Goal: Information Seeking & Learning: Learn about a topic

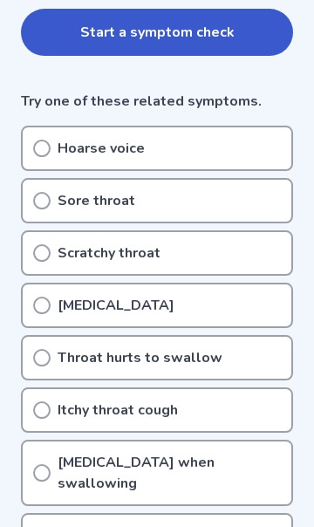
scroll to position [445, 0]
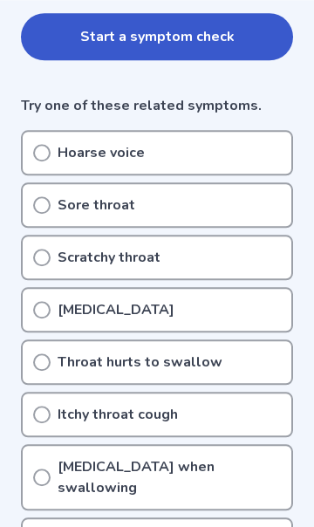
click at [31, 137] on div "Hoarse voice" at bounding box center [157, 152] width 272 height 45
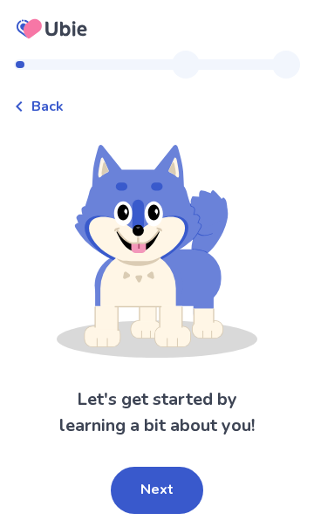
click at [180, 494] on button "Next" at bounding box center [157, 489] width 92 height 47
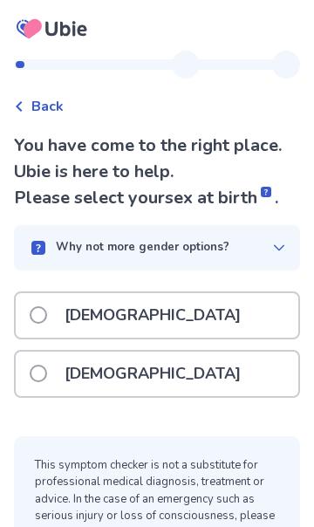
click at [216, 388] on div "[DEMOGRAPHIC_DATA]" at bounding box center [157, 373] width 282 height 44
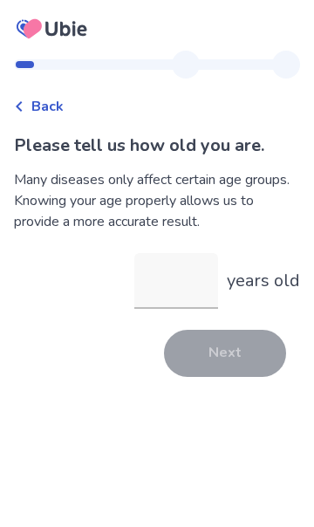
click at [206, 277] on input "years old" at bounding box center [176, 281] width 84 height 56
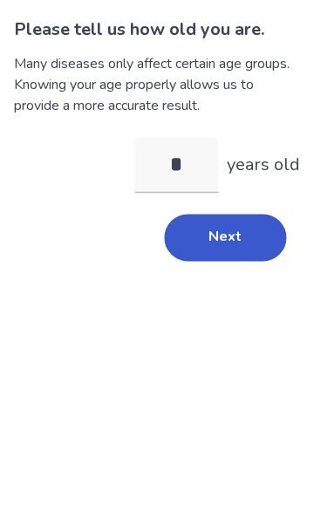
type input "**"
click at [234, 330] on button "Next" at bounding box center [225, 353] width 122 height 47
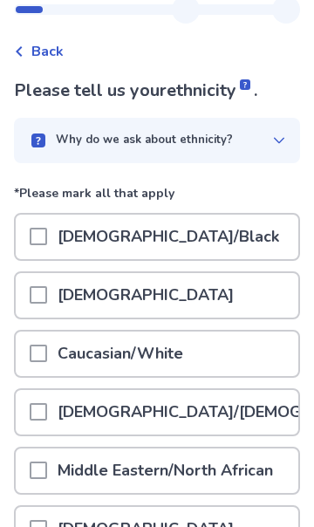
click at [241, 409] on div "[DEMOGRAPHIC_DATA]/[DEMOGRAPHIC_DATA]/Latina" at bounding box center [157, 412] width 282 height 44
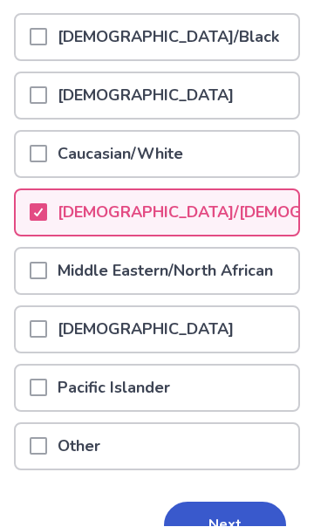
scroll to position [254, 0]
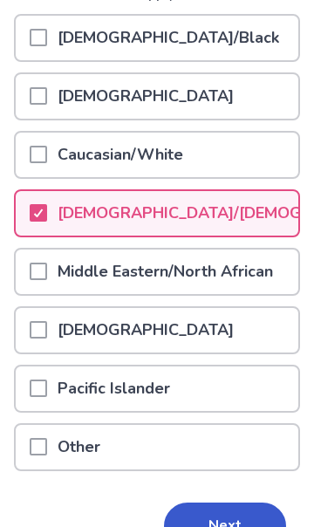
click at [227, 526] on button "Next" at bounding box center [225, 525] width 122 height 47
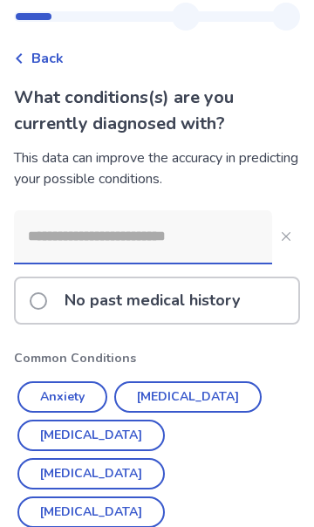
scroll to position [52, 0]
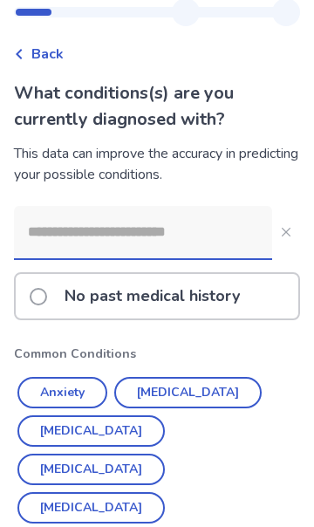
click at [70, 394] on button "Anxiety" at bounding box center [62, 392] width 90 height 31
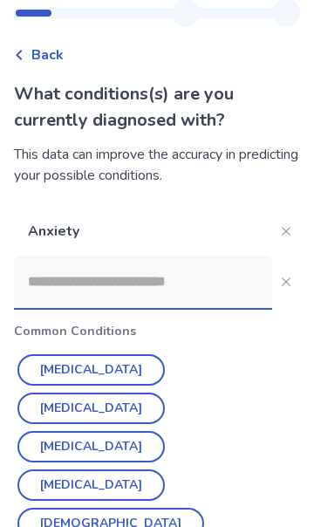
scroll to position [51, 0]
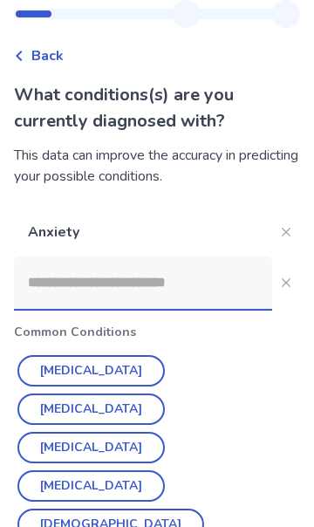
click at [65, 508] on button "[DEMOGRAPHIC_DATA]" at bounding box center [110, 523] width 187 height 31
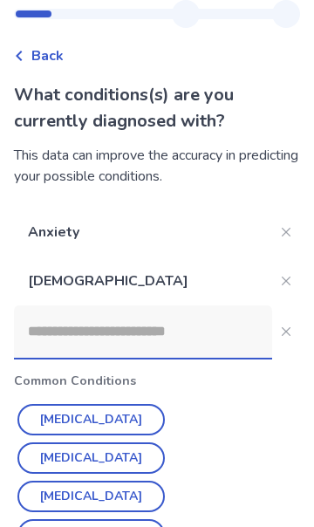
click at [165, 442] on button "[MEDICAL_DATA]" at bounding box center [90, 457] width 147 height 31
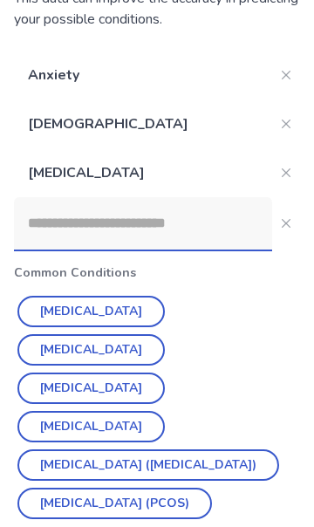
scroll to position [207, 0]
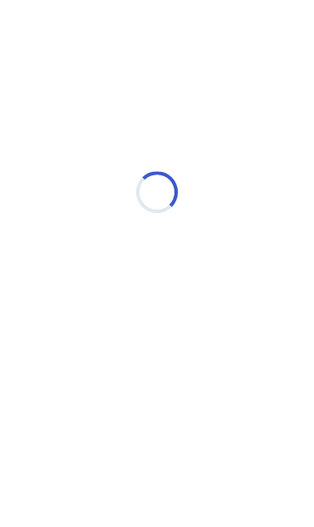
scroll to position [0, 0]
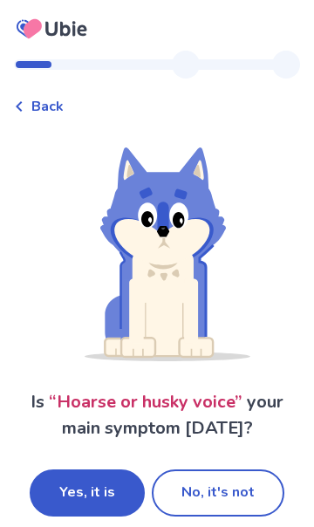
click at [99, 488] on button "Yes, it is" at bounding box center [87, 492] width 115 height 47
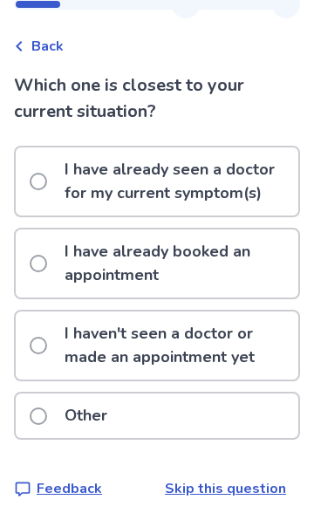
scroll to position [97, 0]
click at [248, 311] on p "I haven't seen a doctor or made an appointment yet" at bounding box center [176, 345] width 244 height 68
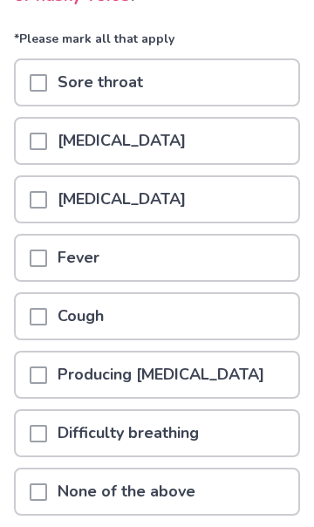
click at [201, 498] on div "None of the above" at bounding box center [157, 491] width 282 height 44
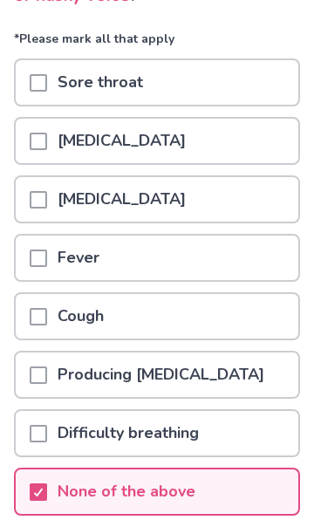
scroll to position [202, 0]
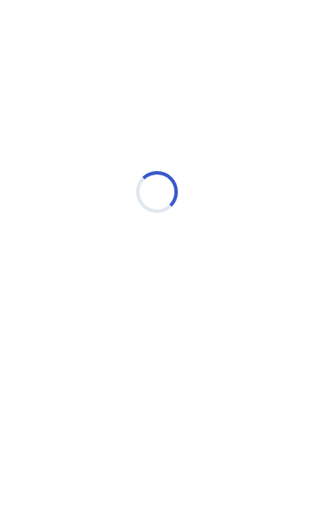
select select "*"
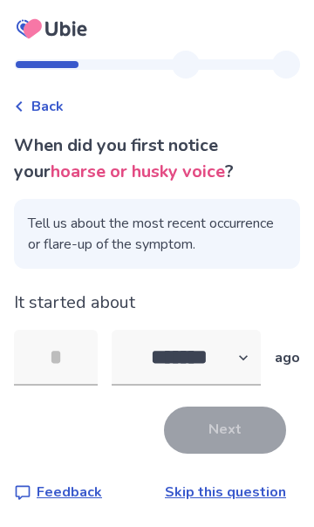
click at [63, 359] on input "tel" at bounding box center [56, 358] width 84 height 56
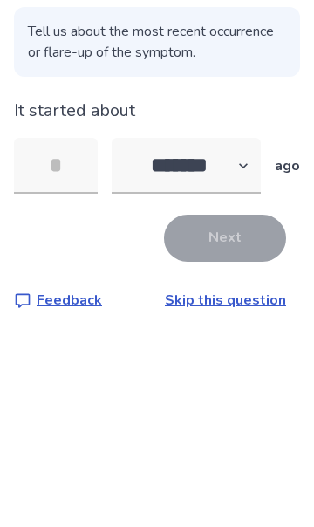
type input "*"
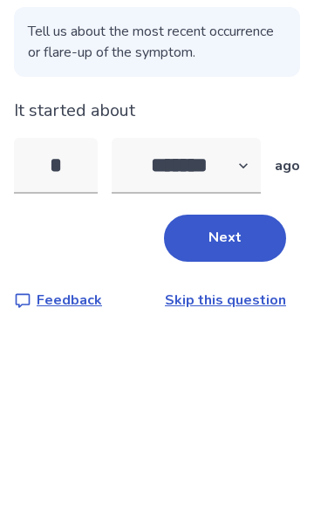
click at [244, 406] on button "Next" at bounding box center [225, 429] width 122 height 47
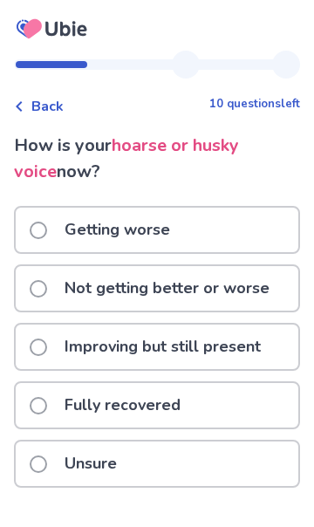
click at [269, 285] on p "Not getting better or worse" at bounding box center [167, 288] width 226 height 44
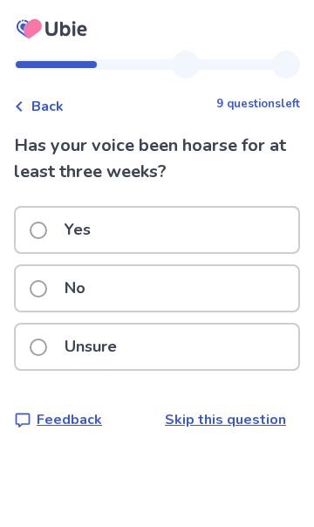
click at [256, 296] on div "No" at bounding box center [157, 288] width 282 height 44
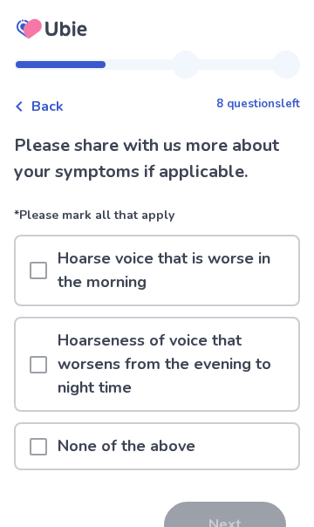
click at [274, 283] on p "Hoarse voice that is worse in the morning" at bounding box center [172, 270] width 251 height 68
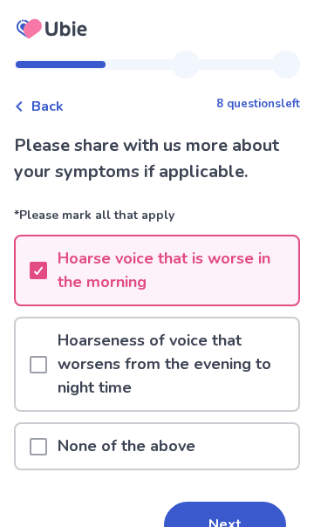
click at [221, 516] on button "Next" at bounding box center [225, 524] width 122 height 47
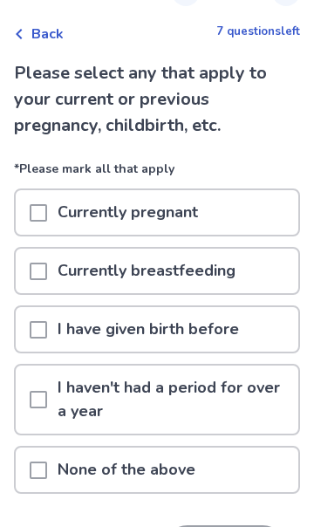
scroll to position [74, 0]
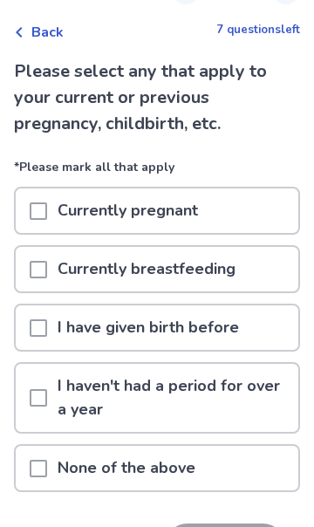
click at [228, 469] on div "None of the above" at bounding box center [157, 467] width 282 height 44
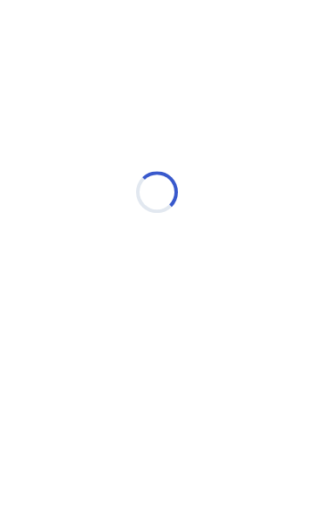
scroll to position [0, 0]
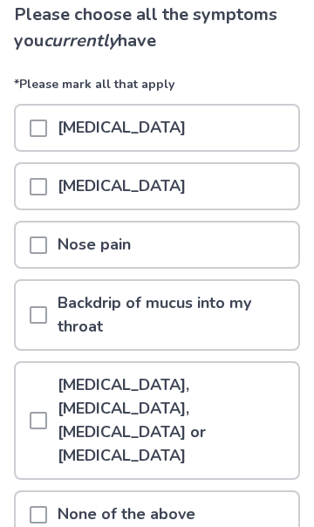
click at [255, 409] on p "[MEDICAL_DATA], [MEDICAL_DATA], [MEDICAL_DATA] or [MEDICAL_DATA]" at bounding box center [172, 420] width 251 height 115
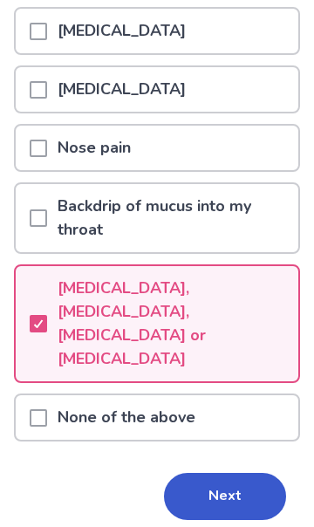
scroll to position [233, 0]
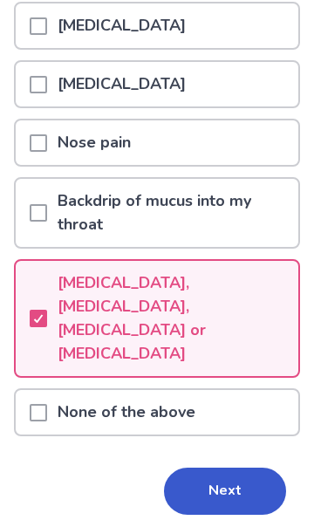
click at [221, 471] on button "Next" at bounding box center [225, 490] width 122 height 47
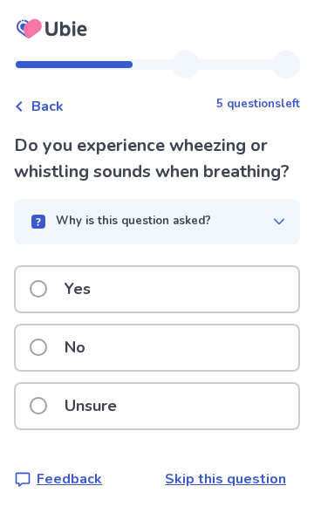
click at [221, 350] on div "No" at bounding box center [157, 347] width 282 height 44
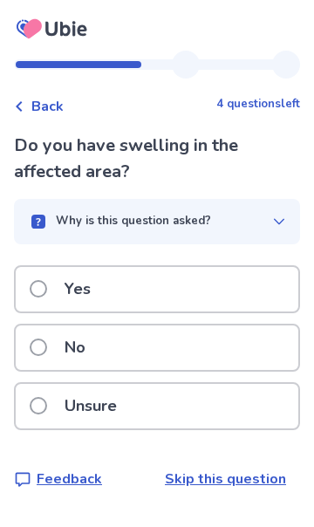
click at [232, 355] on div "No" at bounding box center [157, 347] width 282 height 44
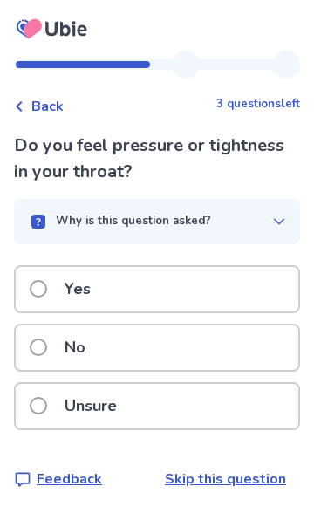
click at [238, 366] on div "No" at bounding box center [157, 347] width 282 height 44
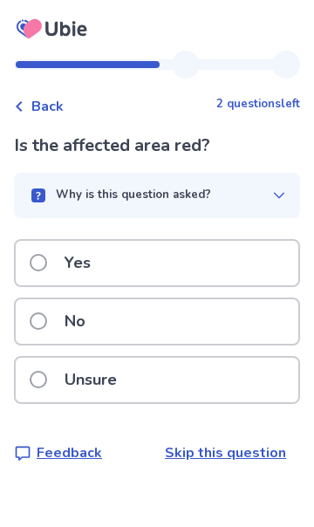
click at [241, 333] on div "No" at bounding box center [157, 321] width 282 height 44
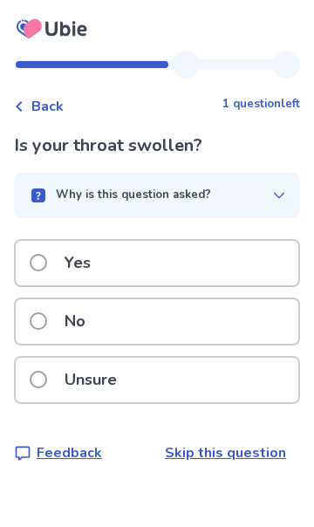
click at [246, 273] on div "Yes" at bounding box center [157, 263] width 282 height 44
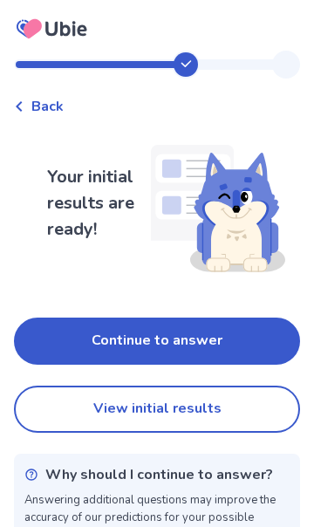
click at [246, 353] on button "Continue to answer" at bounding box center [157, 340] width 286 height 47
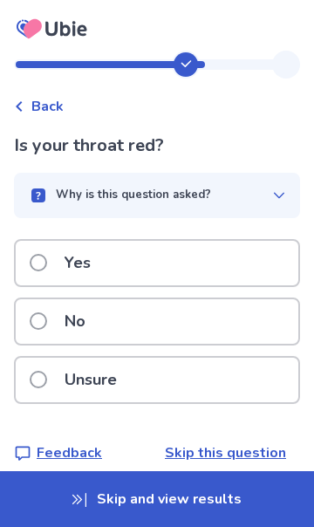
click at [243, 323] on div "No" at bounding box center [157, 321] width 282 height 44
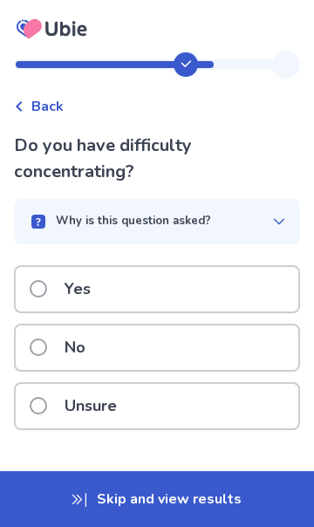
click at [236, 351] on div "No" at bounding box center [157, 347] width 282 height 44
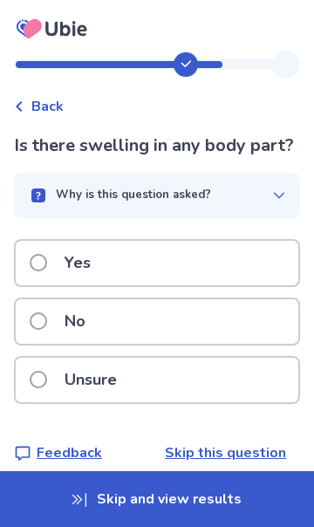
click at [235, 334] on div "No" at bounding box center [157, 321] width 282 height 44
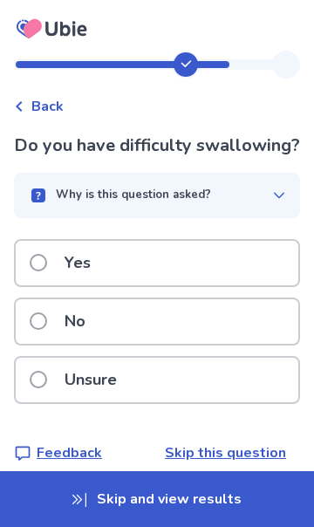
click at [218, 333] on div "No" at bounding box center [157, 321] width 282 height 44
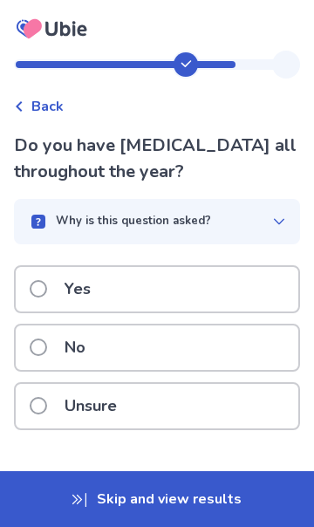
click at [225, 345] on div "No" at bounding box center [157, 347] width 282 height 44
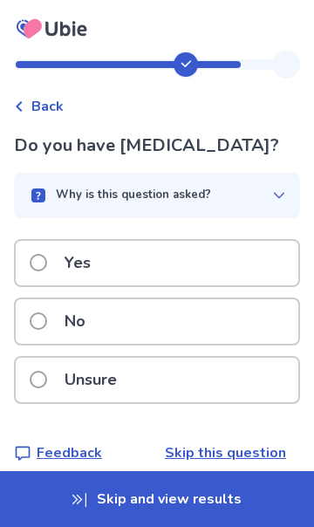
click at [232, 337] on div "No" at bounding box center [157, 321] width 282 height 44
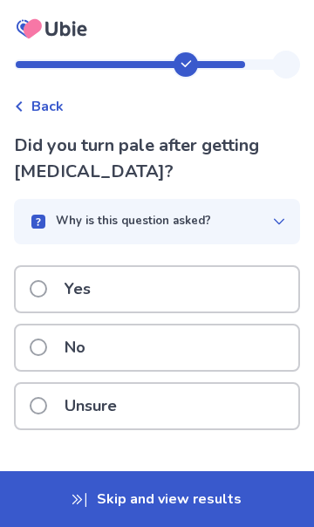
click at [235, 348] on div "No" at bounding box center [157, 347] width 282 height 44
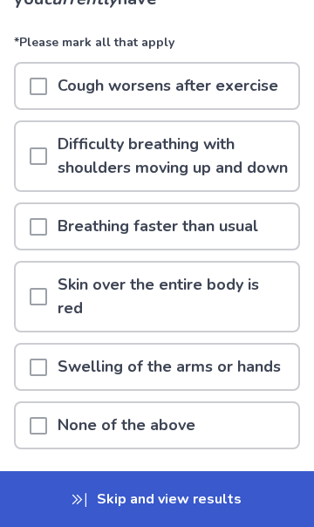
scroll to position [184, 0]
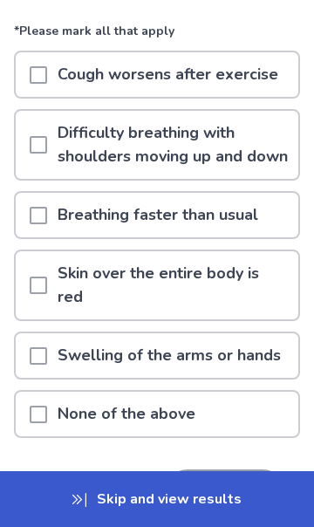
click at [245, 392] on div "None of the above" at bounding box center [157, 413] width 282 height 44
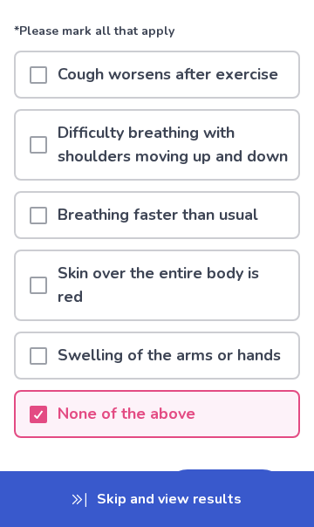
click at [249, 480] on button "Next" at bounding box center [225, 492] width 122 height 47
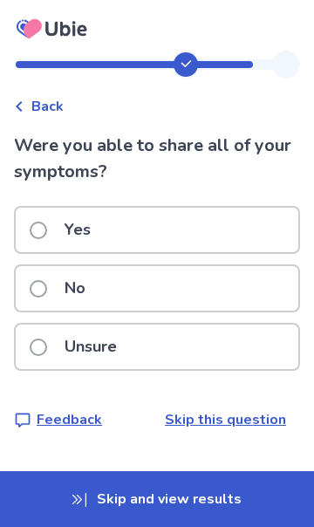
click at [268, 240] on div "Yes" at bounding box center [157, 229] width 282 height 44
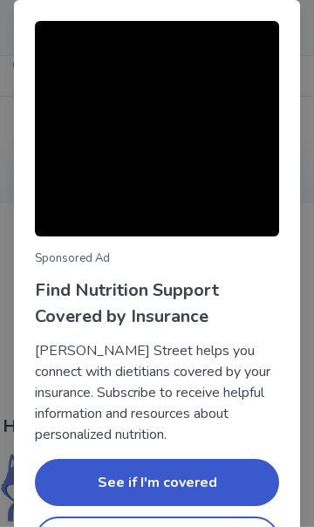
scroll to position [58, 0]
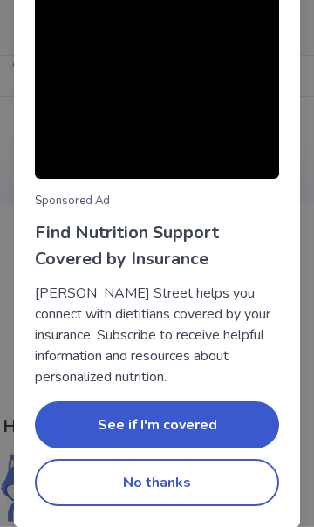
click at [78, 475] on button "No thanks" at bounding box center [157, 482] width 244 height 47
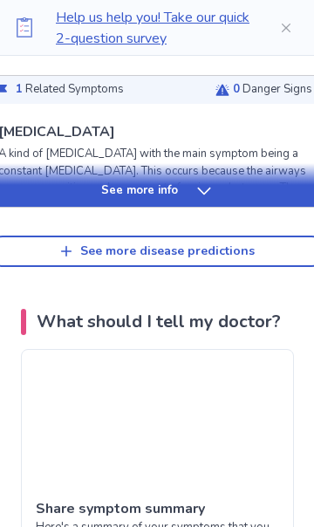
scroll to position [896, 0]
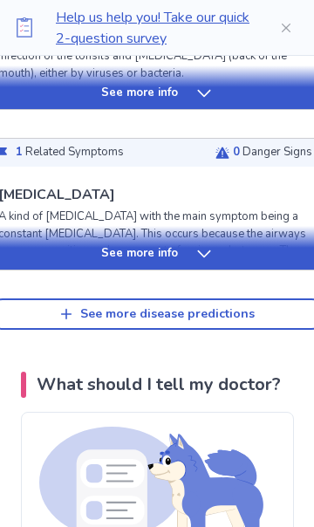
click at [226, 258] on div "See more info" at bounding box center [157, 253] width 338 height 17
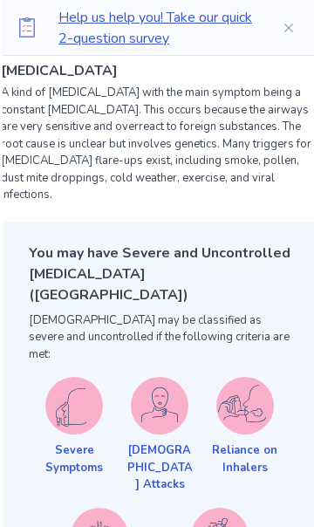
scroll to position [1200, 0]
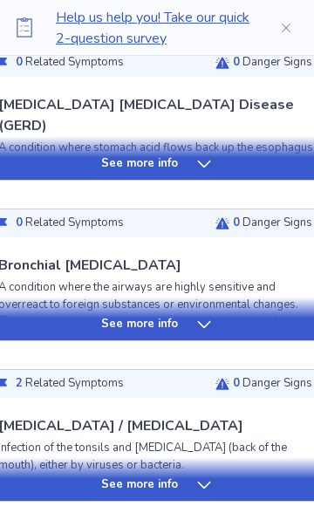
click at [242, 325] on div "See more info" at bounding box center [157, 324] width 338 height 17
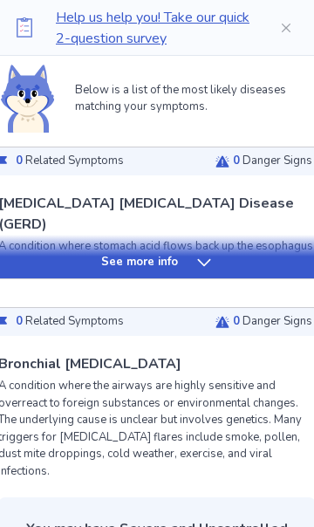
click at [238, 268] on div "See more info" at bounding box center [157, 262] width 338 height 17
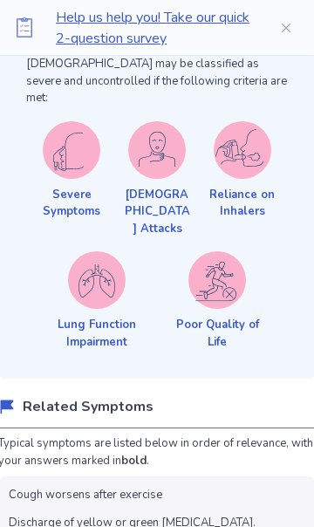
scroll to position [4984, 0]
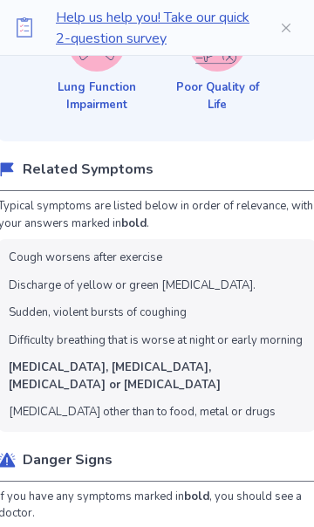
click at [222, 113] on p "Poor Quality of Life" at bounding box center [217, 96] width 86 height 34
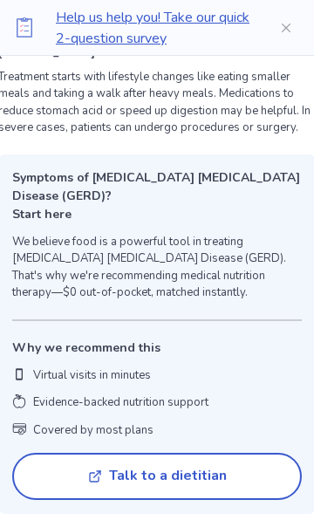
scroll to position [1227, 0]
